Goal: Task Accomplishment & Management: Use online tool/utility

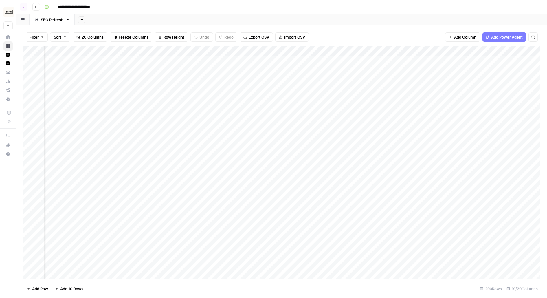
scroll to position [0, 203]
click at [262, 48] on div "Add Column" at bounding box center [281, 162] width 517 height 233
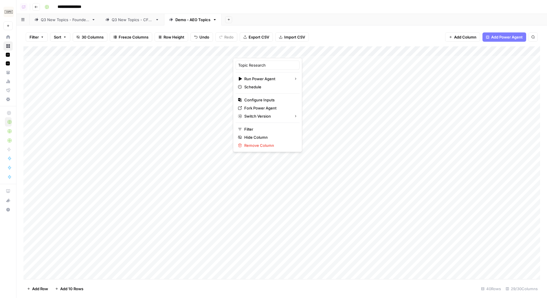
click at [349, 10] on div "**********" at bounding box center [291, 6] width 499 height 9
click at [265, 50] on div "Add Column" at bounding box center [281, 162] width 517 height 233
click at [252, 102] on span "Configure Inputs" at bounding box center [269, 100] width 51 height 6
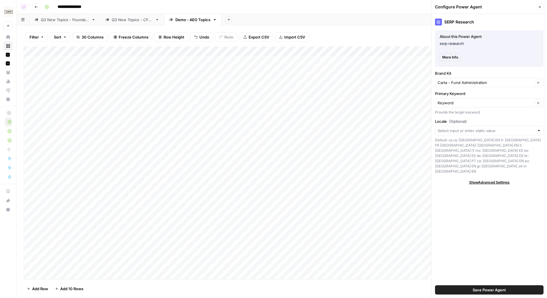
click at [538, 10] on button "Close" at bounding box center [540, 7] width 8 height 8
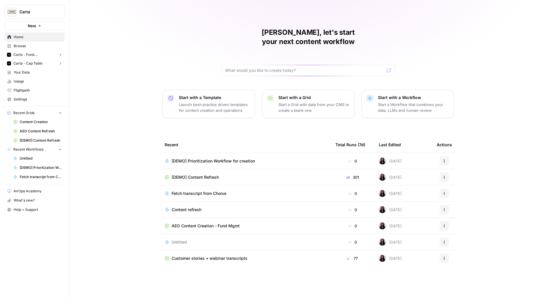
click at [49, 12] on span "Carta" at bounding box center [36, 12] width 35 height 6
type input "klavi"
click button "Klaviyo" at bounding box center [52, 43] width 93 height 9
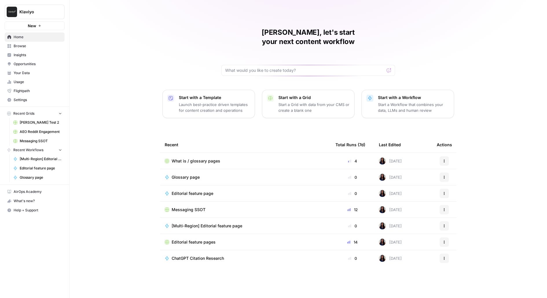
click at [186, 158] on span "What is / glossary pages" at bounding box center [196, 161] width 49 height 6
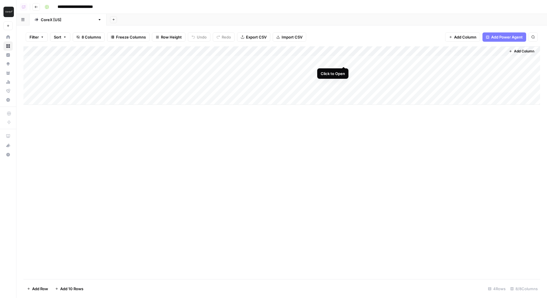
click at [345, 62] on div "Add Column" at bounding box center [281, 75] width 517 height 58
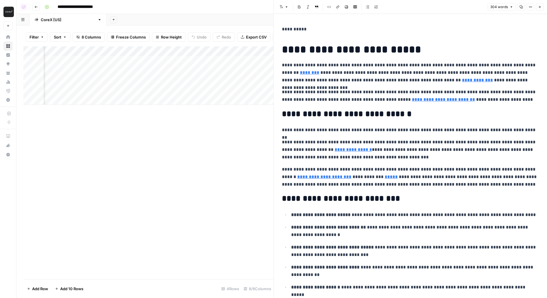
click at [195, 72] on div "Add Column" at bounding box center [148, 75] width 250 height 58
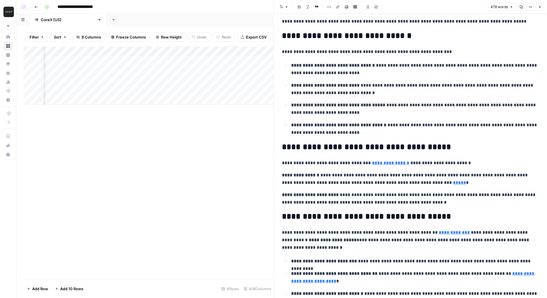
scroll to position [265, 0]
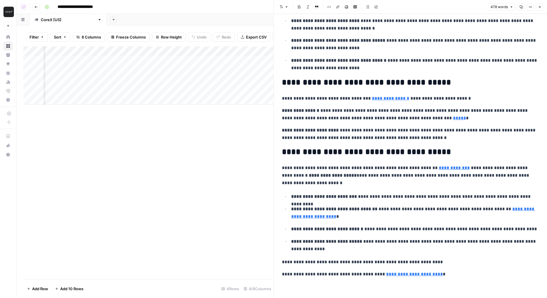
click at [541, 8] on icon "button" at bounding box center [539, 6] width 3 height 3
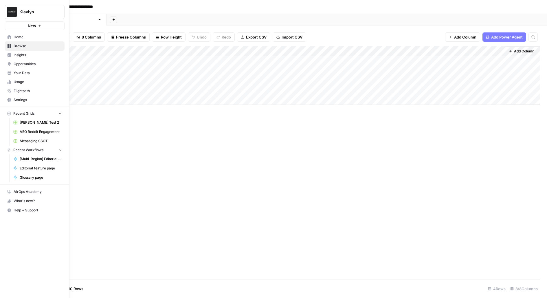
click at [33, 168] on span "Editorial feature page" at bounding box center [41, 168] width 42 height 5
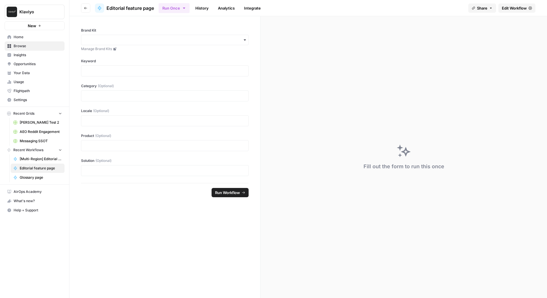
click at [25, 54] on span "Insights" at bounding box center [38, 54] width 48 height 5
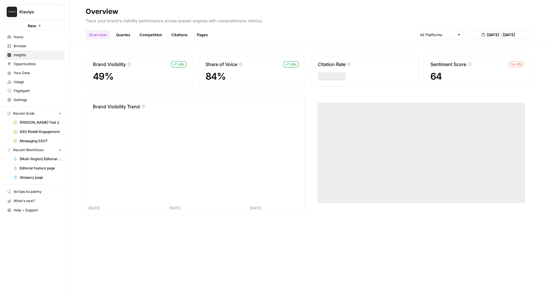
click at [34, 40] on link "Home" at bounding box center [35, 36] width 60 height 9
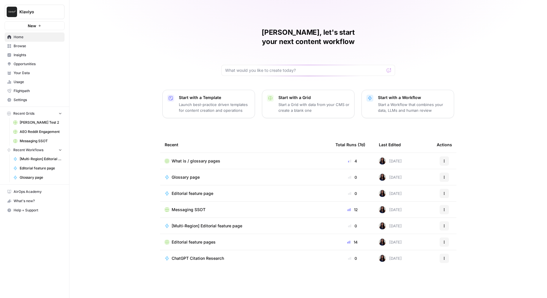
click at [194, 235] on td "Editorial feature pages" at bounding box center [245, 242] width 171 height 16
click at [187, 239] on span "Editorial feature pages" at bounding box center [194, 242] width 44 height 6
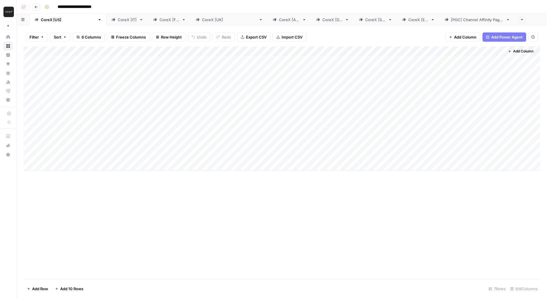
click at [107, 24] on link "CoreX [IT]" at bounding box center [128, 20] width 42 height 12
click at [418, 61] on div "Add Column" at bounding box center [281, 108] width 517 height 124
click at [148, 23] on link "CoreX [FR]" at bounding box center [169, 20] width 43 height 12
click at [424, 59] on div "Add Column" at bounding box center [281, 108] width 517 height 124
click at [202, 21] on div "CoreX [[GEOGRAPHIC_DATA]]" at bounding box center [229, 20] width 54 height 6
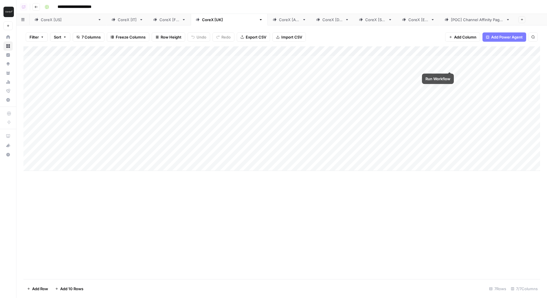
click at [451, 60] on div "Add Column" at bounding box center [281, 108] width 517 height 124
click at [268, 16] on link "CoreX [AU]" at bounding box center [289, 20] width 43 height 12
click at [401, 61] on div "Add Column" at bounding box center [281, 108] width 517 height 124
click at [257, 26] on div "Export all rows as a CSV file" at bounding box center [250, 25] width 49 height 6
click at [323, 18] on div "CoreX [DE]" at bounding box center [333, 20] width 20 height 6
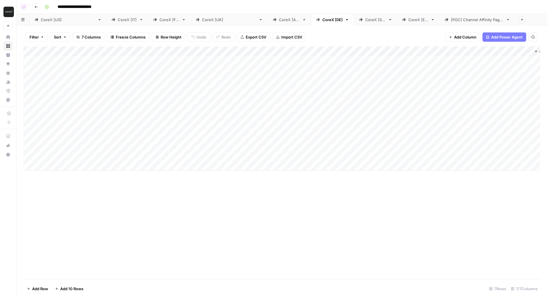
click at [434, 61] on div "Add Column" at bounding box center [281, 108] width 517 height 124
click at [365, 21] on div "CoreX [SG]" at bounding box center [375, 20] width 21 height 6
click at [415, 60] on div "Add Column" at bounding box center [281, 108] width 517 height 124
click at [397, 23] on link "CoreX [ES]" at bounding box center [418, 20] width 43 height 12
click at [433, 60] on div "Add Column" at bounding box center [281, 108] width 517 height 124
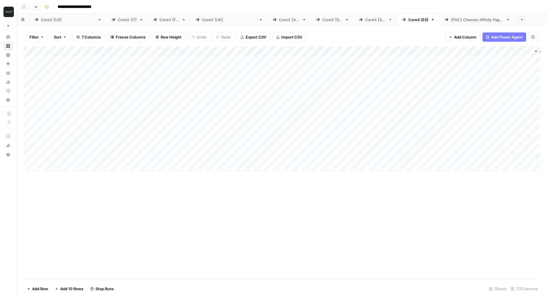
click at [44, 23] on link "CoreX [[GEOGRAPHIC_DATA]]" at bounding box center [68, 20] width 77 height 12
click at [118, 20] on div "CoreX [IT]" at bounding box center [127, 20] width 19 height 6
